Goal: Navigation & Orientation: Find specific page/section

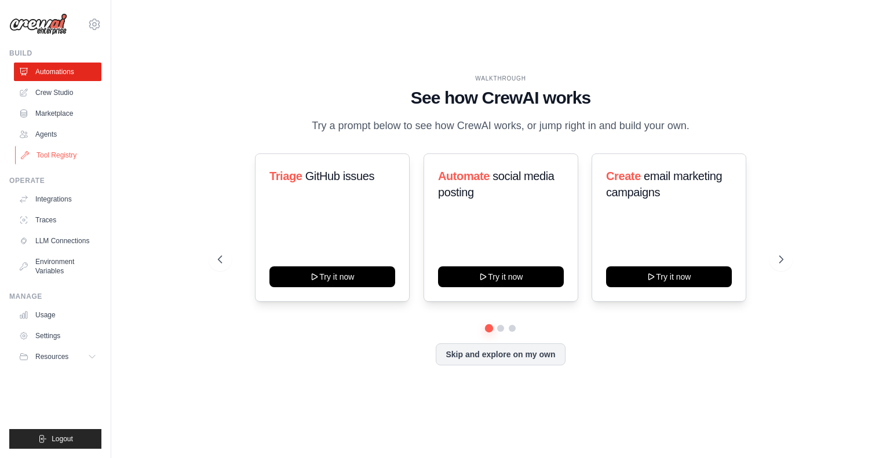
click at [57, 156] on link "Tool Registry" at bounding box center [59, 155] width 88 height 19
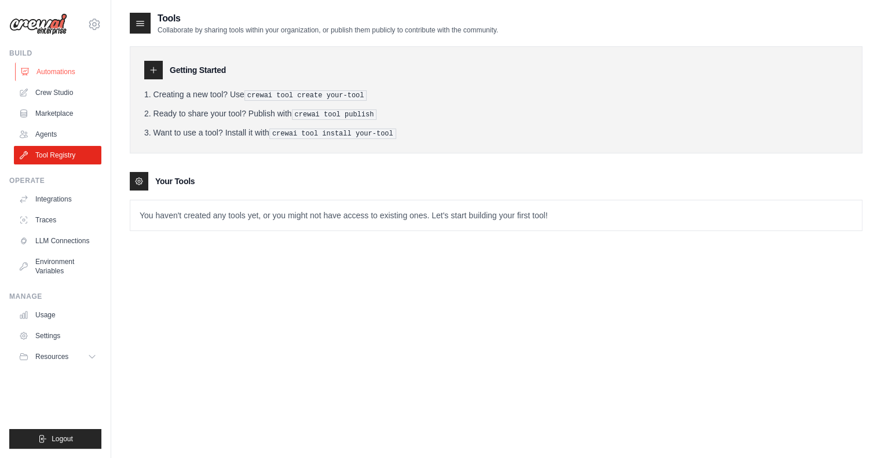
click at [67, 71] on link "Automations" at bounding box center [59, 72] width 88 height 19
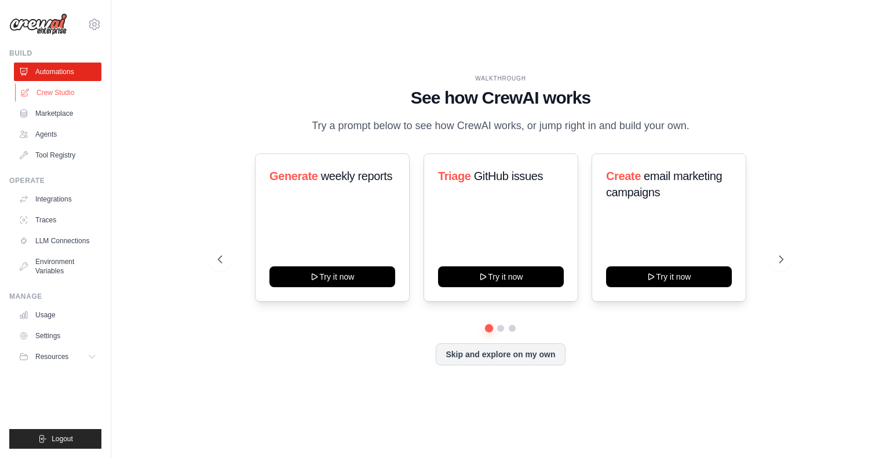
click at [49, 92] on link "Crew Studio" at bounding box center [59, 92] width 88 height 19
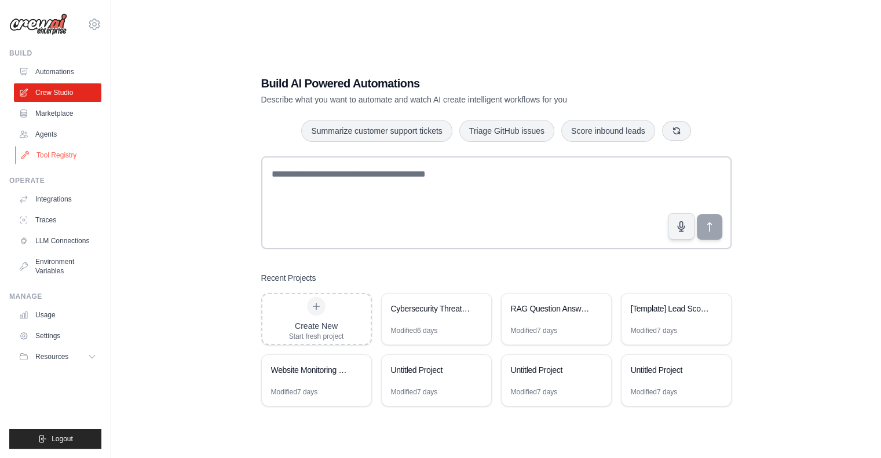
click at [49, 156] on link "Tool Registry" at bounding box center [59, 155] width 88 height 19
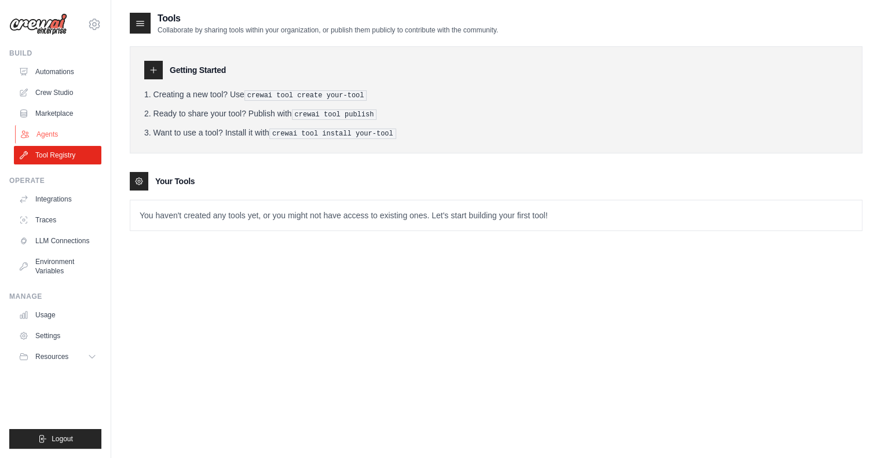
click at [45, 129] on link "Agents" at bounding box center [59, 134] width 88 height 19
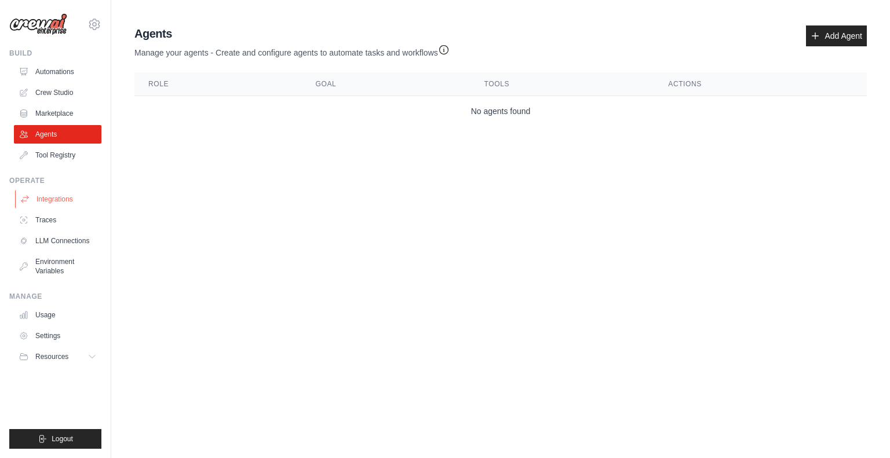
click at [43, 199] on link "Integrations" at bounding box center [59, 199] width 88 height 19
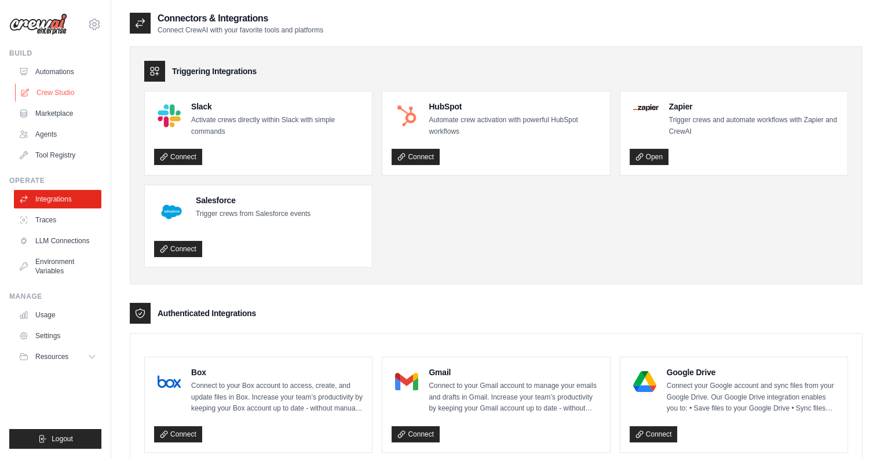
click at [49, 87] on link "Crew Studio" at bounding box center [59, 92] width 88 height 19
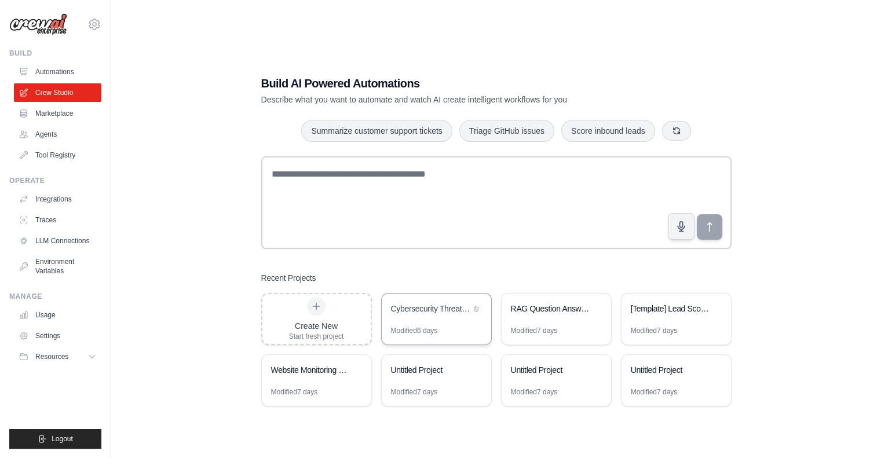
click at [431, 315] on div "Cybersecurity Threat Intelligence Analyzer" at bounding box center [430, 310] width 79 height 14
click at [58, 113] on link "Marketplace" at bounding box center [59, 113] width 88 height 19
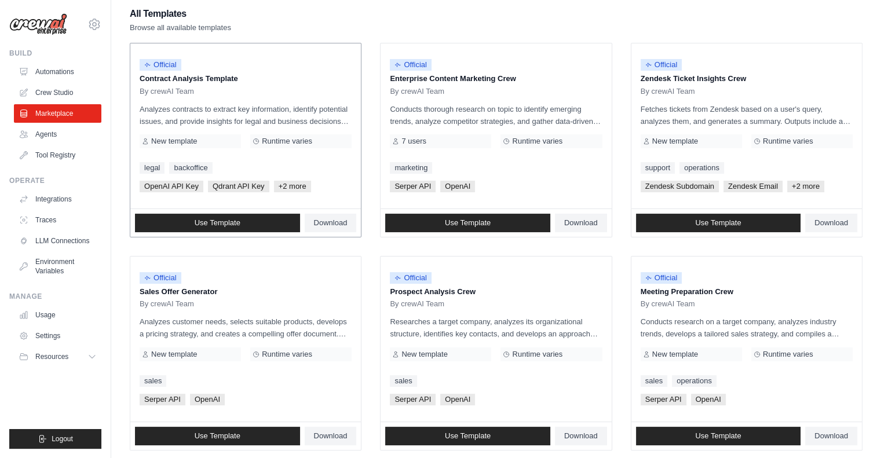
scroll to position [127, 0]
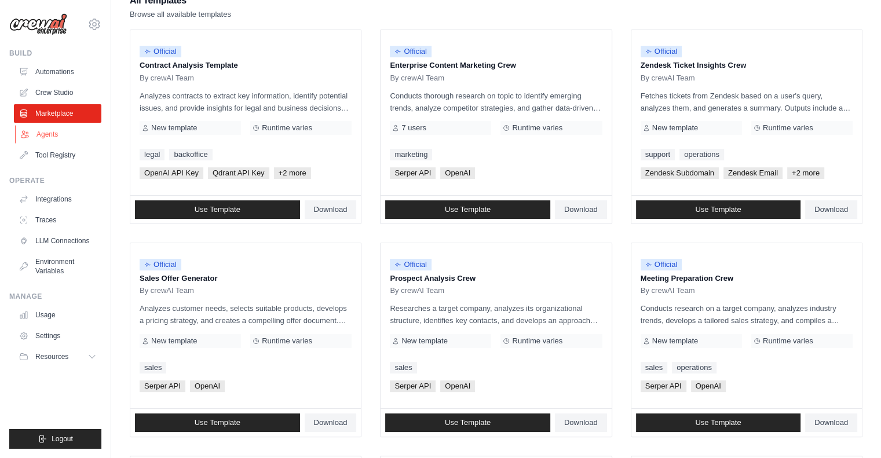
click at [39, 136] on link "Agents" at bounding box center [59, 134] width 88 height 19
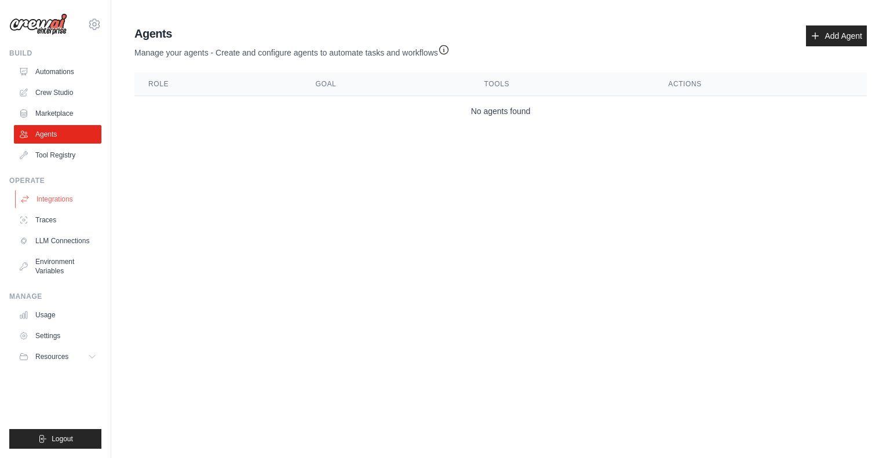
click at [54, 198] on link "Integrations" at bounding box center [59, 199] width 88 height 19
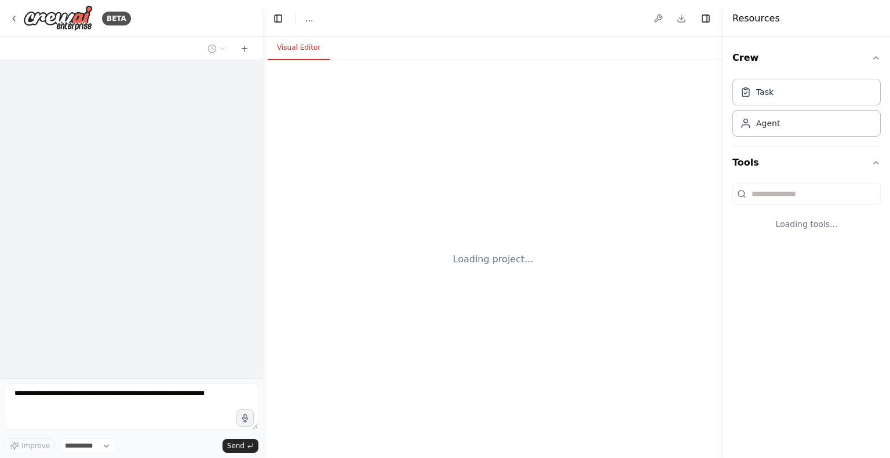
select select "****"
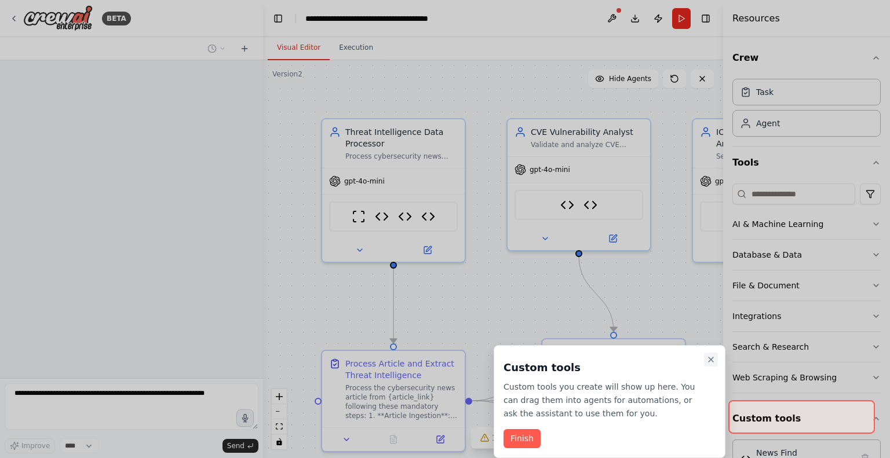
click at [710, 358] on icon "Close walkthrough" at bounding box center [710, 359] width 9 height 9
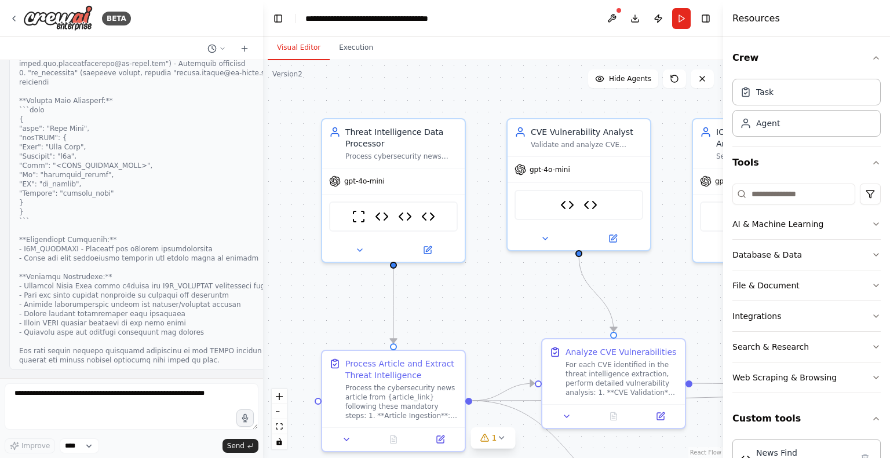
scroll to position [9520, 0]
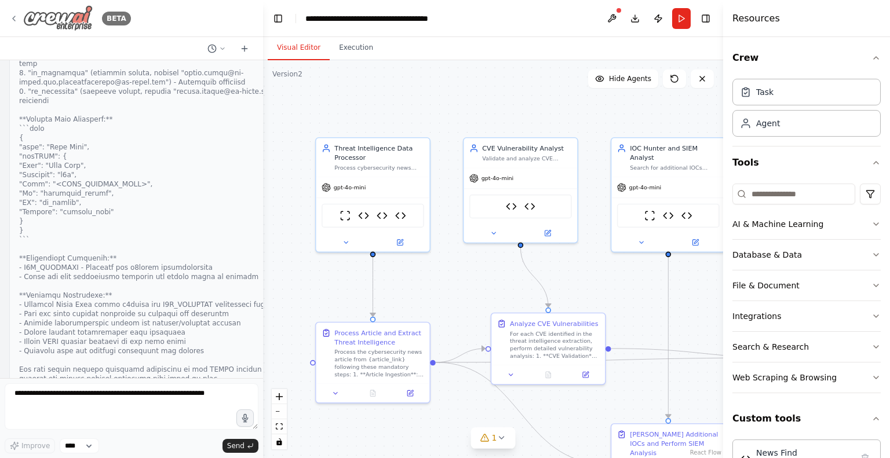
click at [14, 14] on icon at bounding box center [13, 18] width 9 height 9
